Goal: Task Accomplishment & Management: Manage account settings

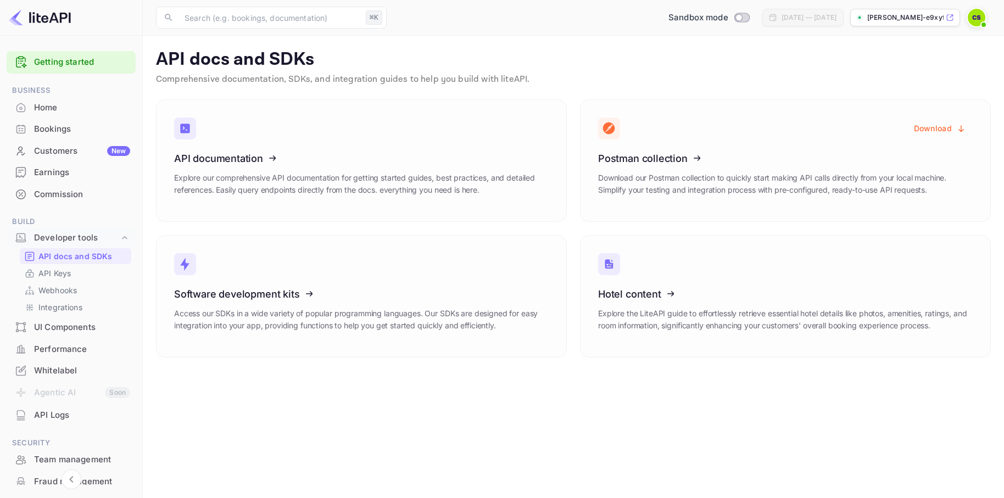
click at [207, 133] on icon at bounding box center [188, 117] width 80 height 39
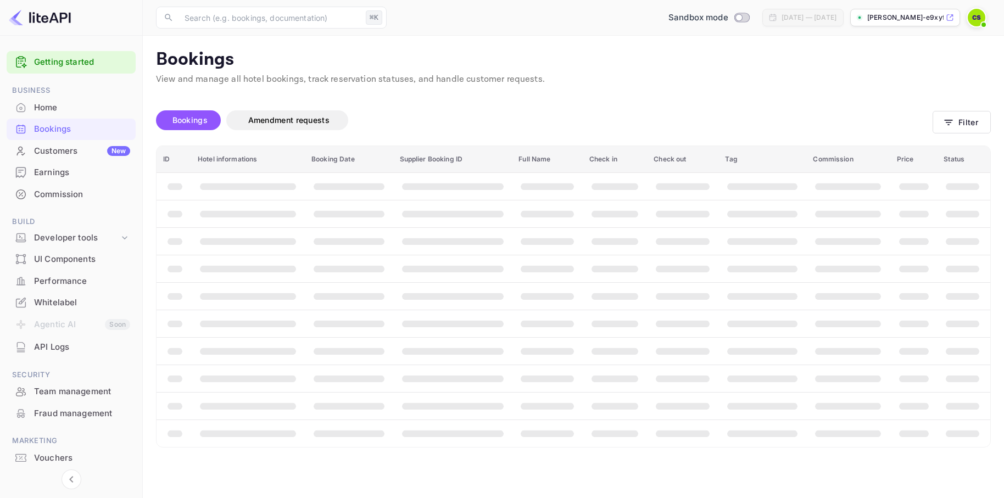
click at [455, 450] on main "Bookings View and manage all hotel bookings, track reservation statuses, and ha…" at bounding box center [573, 267] width 861 height 463
click at [53, 104] on div "Home" at bounding box center [82, 108] width 96 height 13
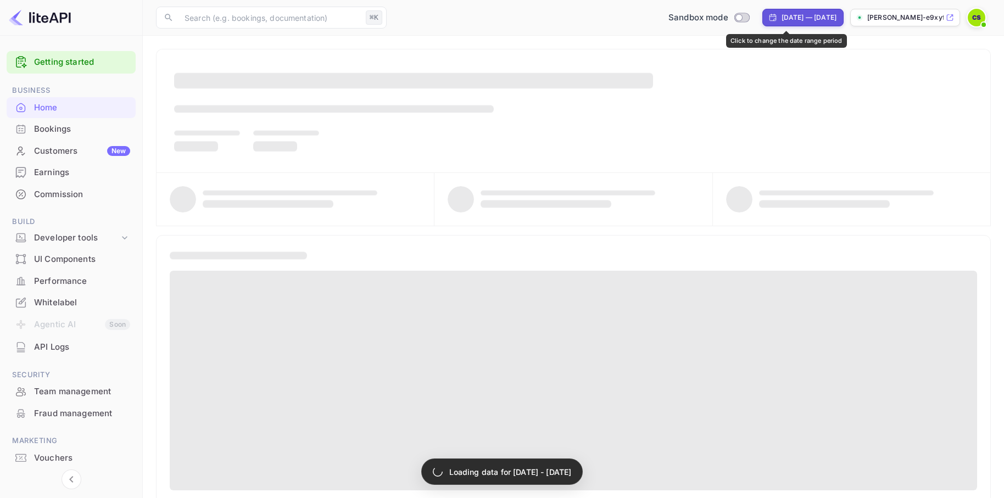
click at [810, 14] on div "[DATE] — [DATE]" at bounding box center [809, 18] width 55 height 10
select select "7"
select select "2025"
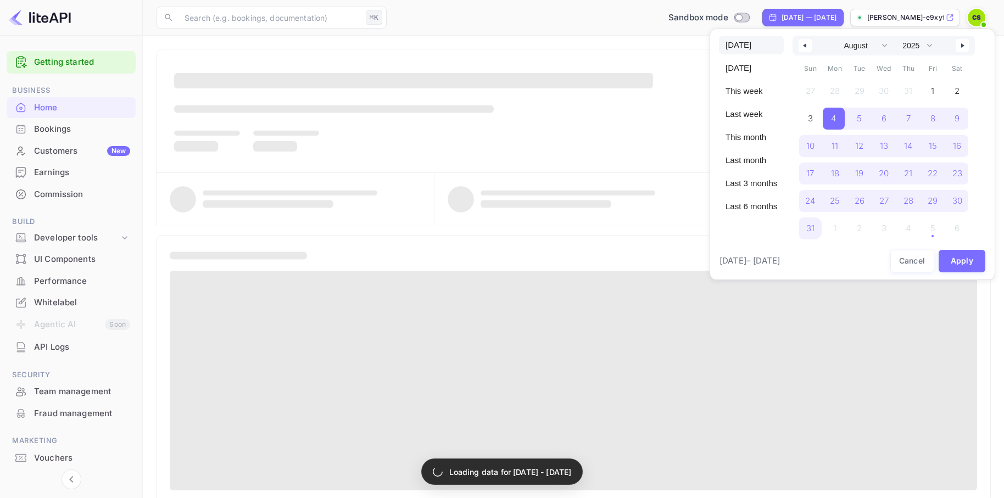
click at [745, 47] on span "Today" at bounding box center [751, 45] width 65 height 19
select select "8"
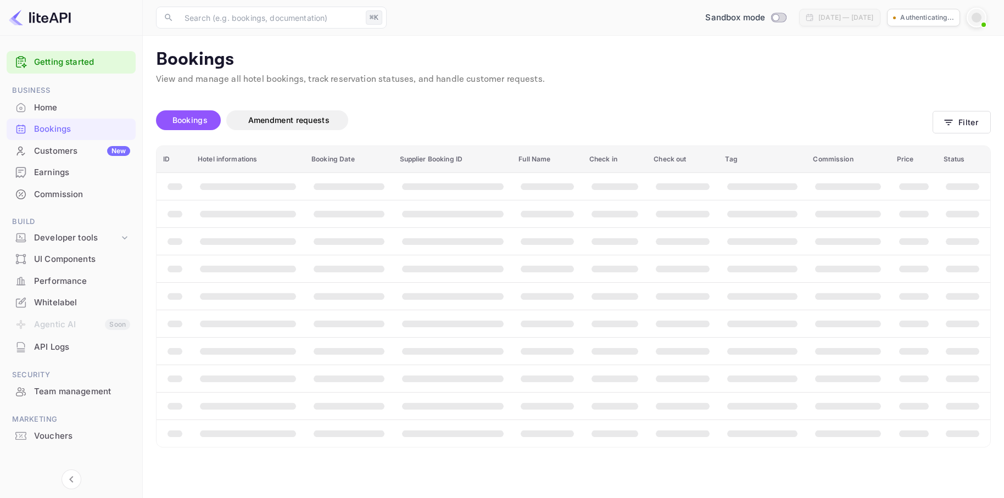
click at [805, 45] on main "Bookings View and manage all hotel bookings, track reservation statuses, and ha…" at bounding box center [573, 267] width 861 height 463
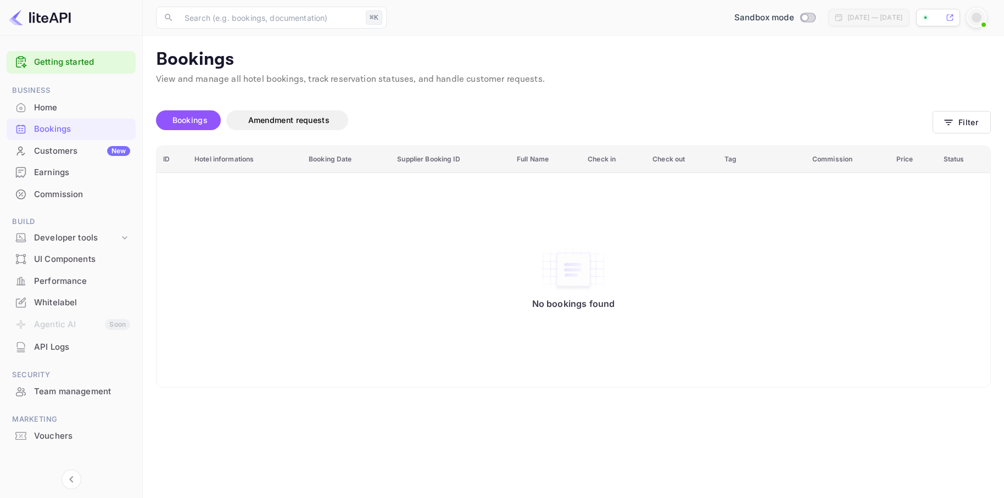
click at [685, 77] on p "View and manage all hotel bookings, track reservation statuses, and handle cust…" at bounding box center [573, 79] width 835 height 13
click at [859, 18] on div "[DATE] — [DATE]" at bounding box center [875, 18] width 55 height 10
click at [940, 18] on div at bounding box center [932, 17] width 21 height 7
click at [849, 65] on p "Bookings" at bounding box center [573, 60] width 835 height 22
click at [634, 86] on div "Unsaved Changes Bookings Amendment requests Filter ID Hotel informations Bookin…" at bounding box center [567, 237] width 848 height 302
